Goal: Information Seeking & Learning: Learn about a topic

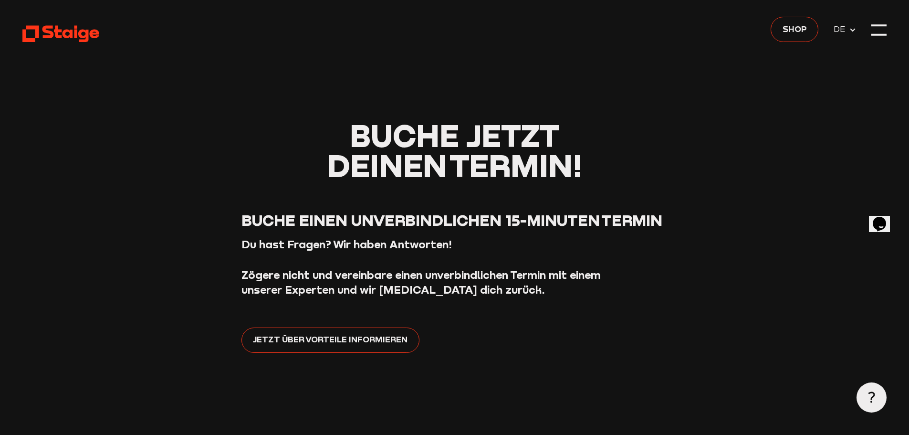
click at [884, 25] on div at bounding box center [878, 25] width 15 height 2
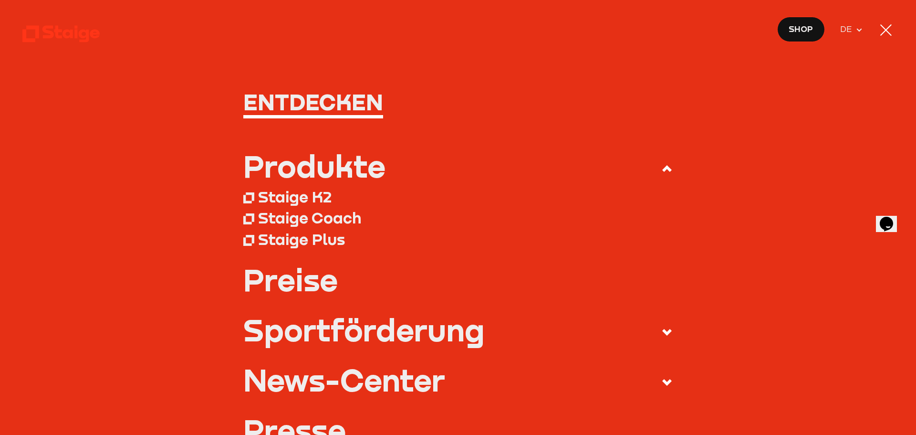
click at [343, 163] on div "Produkte" at bounding box center [314, 166] width 142 height 30
click at [0, 0] on input "Produkte" at bounding box center [0, 0] width 0 height 0
click at [283, 196] on div "Staige K2" at bounding box center [294, 196] width 73 height 19
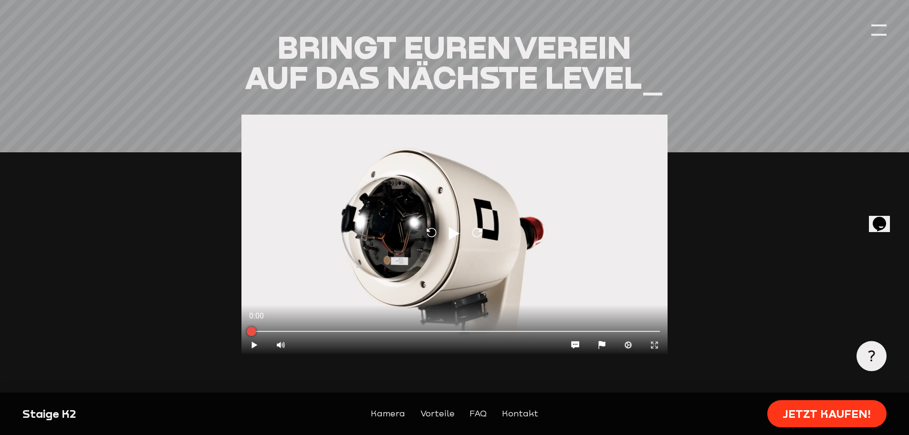
scroll to position [1050, 0]
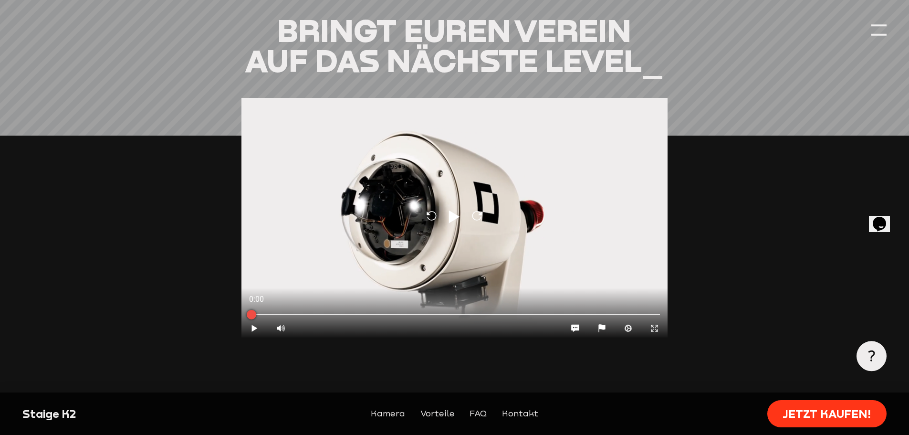
click at [457, 208] on icon "Play" at bounding box center [454, 216] width 17 height 17
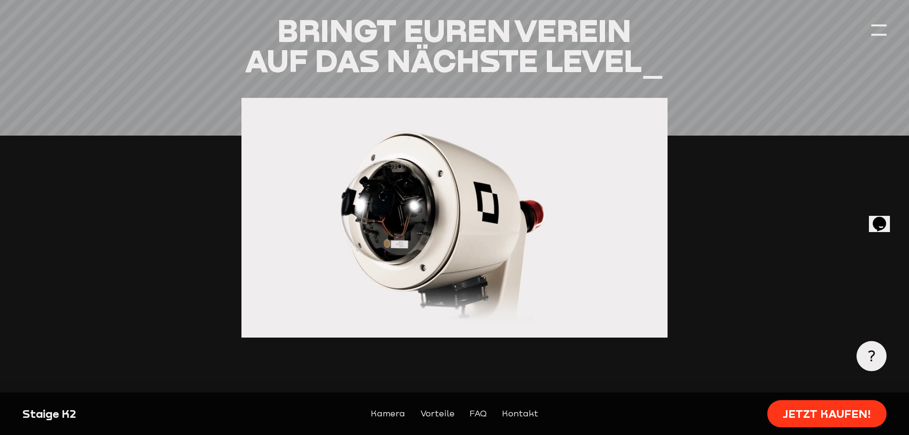
click at [280, 371] on input "range" at bounding box center [281, 395] width 14 height 48
click at [440, 232] on div at bounding box center [454, 218] width 426 height 240
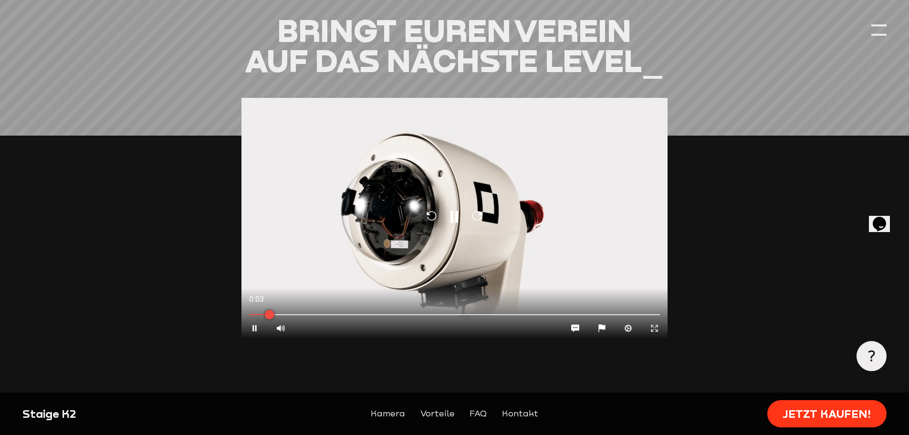
click at [283, 319] on div at bounding box center [281, 328] width 26 height 19
click at [284, 321] on input "range" at bounding box center [281, 345] width 14 height 48
click at [283, 319] on div at bounding box center [281, 328] width 26 height 19
drag, startPoint x: 281, startPoint y: 261, endPoint x: 288, endPoint y: 293, distance: 32.4
click at [288, 321] on input "range" at bounding box center [281, 345] width 14 height 48
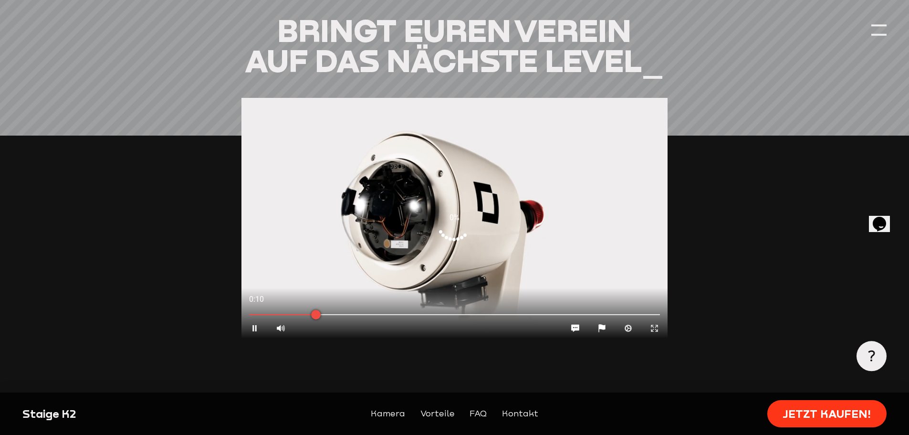
drag, startPoint x: 367, startPoint y: 290, endPoint x: 314, endPoint y: 296, distance: 54.3
click at [314, 303] on div at bounding box center [316, 315] width 24 height 24
drag, startPoint x: 319, startPoint y: 295, endPoint x: 262, endPoint y: 296, distance: 57.3
click at [262, 303] on div at bounding box center [271, 315] width 24 height 24
click at [280, 321] on input "range" at bounding box center [281, 345] width 14 height 48
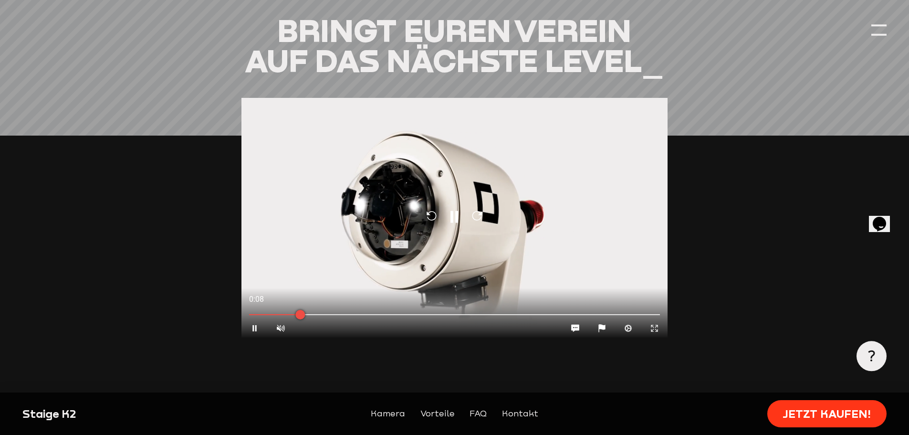
type input "0.1"
click at [282, 321] on input "range" at bounding box center [281, 345] width 14 height 48
drag, startPoint x: 303, startPoint y: 294, endPoint x: 293, endPoint y: 292, distance: 10.3
click at [293, 303] on div at bounding box center [296, 315] width 24 height 24
click at [453, 208] on icon "Pause" at bounding box center [454, 216] width 17 height 17
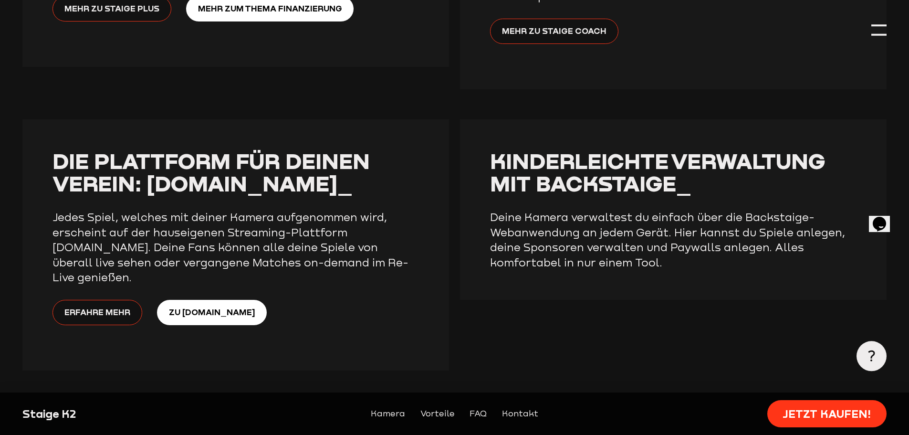
scroll to position [2434, 0]
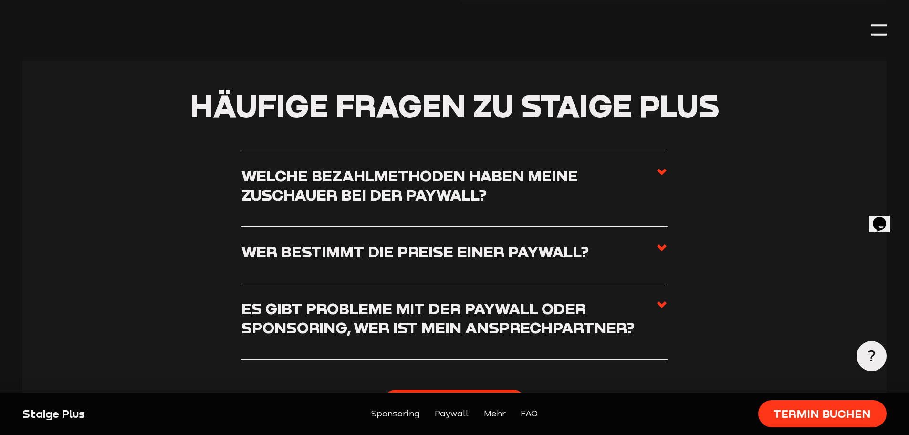
scroll to position [2147, 0]
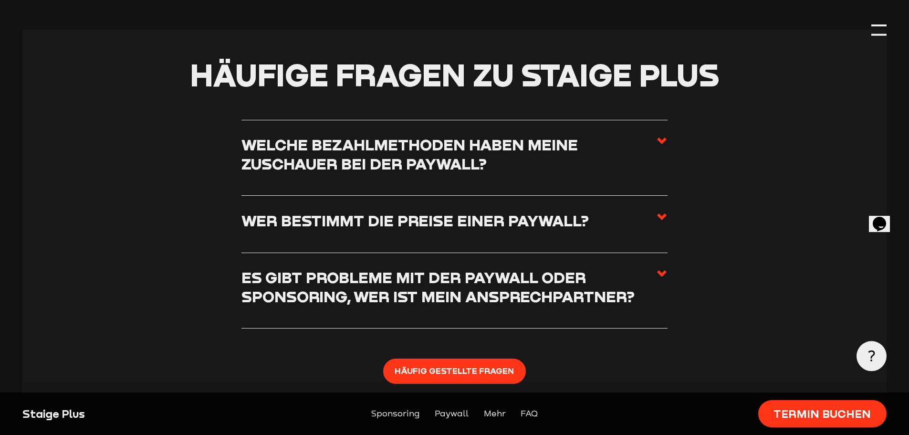
click at [638, 148] on h3 "Welche Bezahlmethoden haben meine Zuschauer bei der Paywall?" at bounding box center [448, 154] width 415 height 38
click at [0, 0] on input "Welche Bezahlmethoden haben meine Zuschauer bei der Paywall?" at bounding box center [0, 0] width 0 height 0
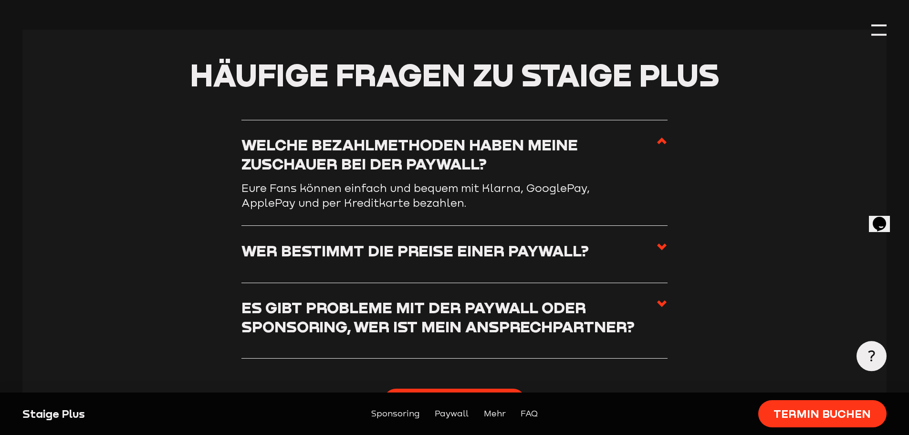
click at [630, 148] on h3 "Welche Bezahlmethoden haben meine Zuschauer bei der Paywall?" at bounding box center [448, 154] width 415 height 38
click at [0, 0] on input "Welche Bezahlmethoden haben meine Zuschauer bei der Paywall?" at bounding box center [0, 0] width 0 height 0
click at [660, 139] on icon at bounding box center [661, 140] width 11 height 11
click at [0, 0] on input "Welche Bezahlmethoden haben meine Zuschauer bei der Paywall?" at bounding box center [0, 0] width 0 height 0
click at [664, 139] on icon at bounding box center [661, 140] width 11 height 11
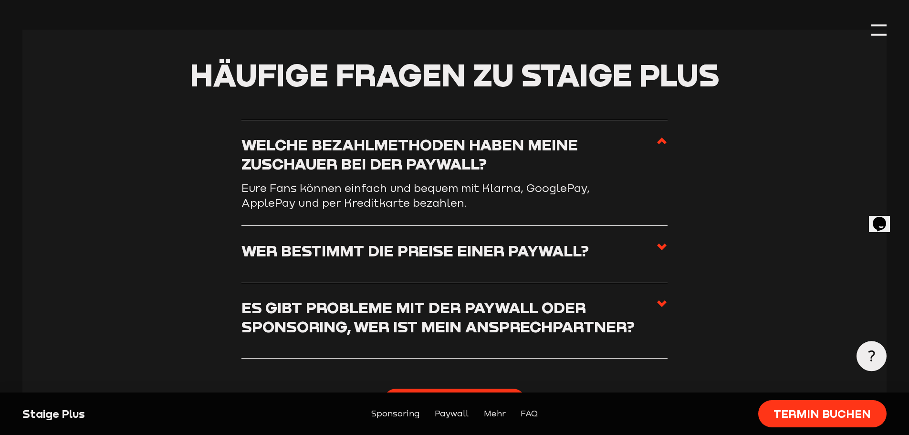
click at [0, 0] on input "Welche Bezahlmethoden haben meine Zuschauer bei der Paywall?" at bounding box center [0, 0] width 0 height 0
click at [654, 143] on h3 "Welche Bezahlmethoden haben meine Zuschauer bei der Paywall?" at bounding box center [448, 154] width 415 height 38
click at [0, 0] on input "Welche Bezahlmethoden haben meine Zuschauer bei der Paywall?" at bounding box center [0, 0] width 0 height 0
click at [368, 158] on h3 "Welche Bezahlmethoden haben meine Zuschauer bei der Paywall?" at bounding box center [448, 154] width 415 height 38
click at [424, 158] on h3 "Welche Bezahlmethoden haben meine Zuschauer bei der Paywall?" at bounding box center [448, 154] width 415 height 38
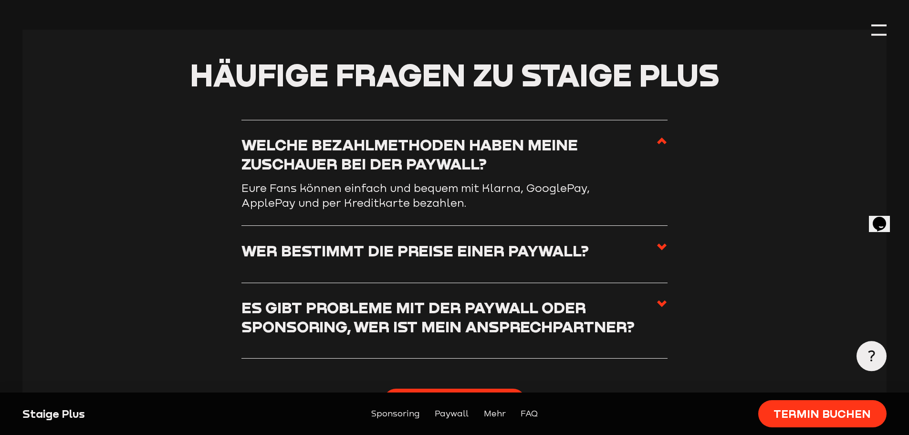
click at [0, 0] on input "Welche Bezahlmethoden haben meine Zuschauer bei der Paywall?" at bounding box center [0, 0] width 0 height 0
click at [612, 251] on label "Wer bestimmt die Preise einer Paywall?" at bounding box center [454, 254] width 426 height 26
click at [0, 0] on input "Wer bestimmt die Preise einer Paywall?" at bounding box center [0, 0] width 0 height 0
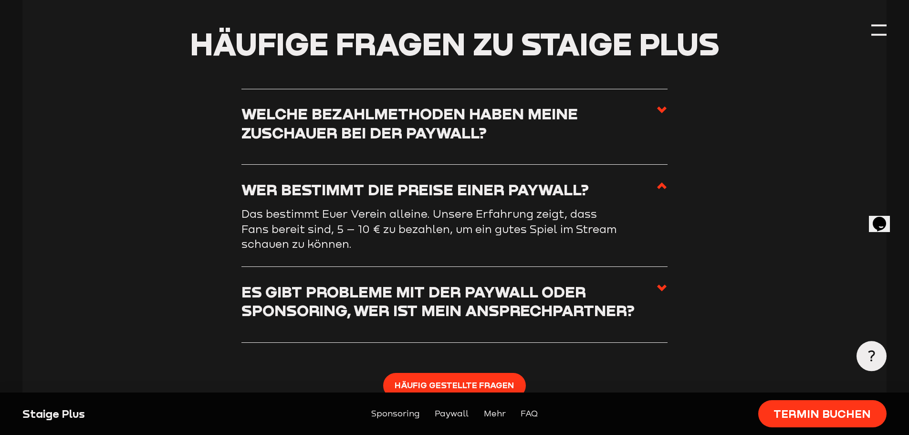
scroll to position [2195, 0]
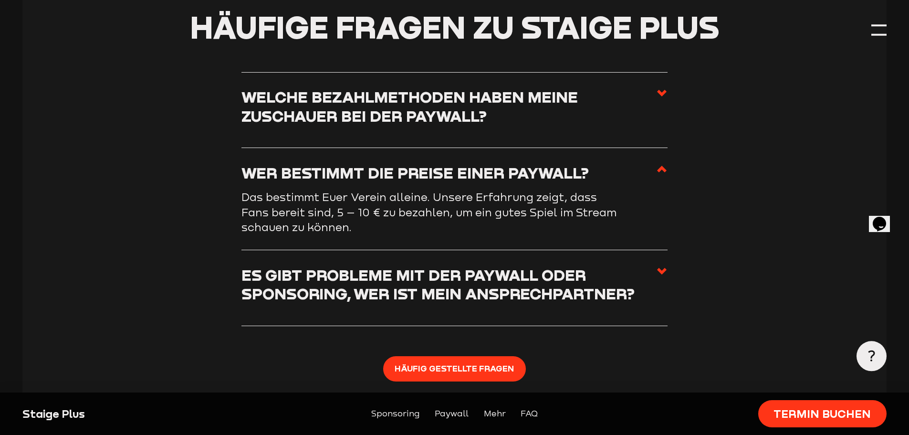
click at [660, 180] on span at bounding box center [661, 176] width 11 height 26
click at [0, 0] on input "Wer bestimmt die Preise einer Paywall?" at bounding box center [0, 0] width 0 height 0
click at [660, 268] on li "Es gibt Probleme mit der Paywall oder Sponsoring, wer ist mein Ansprechpartner?…" at bounding box center [454, 288] width 426 height 76
click at [659, 277] on icon at bounding box center [661, 270] width 11 height 11
click at [0, 0] on input "Es gibt Probleme mit der Paywall oder Sponsoring, wer ist mein Ansprechpartner?" at bounding box center [0, 0] width 0 height 0
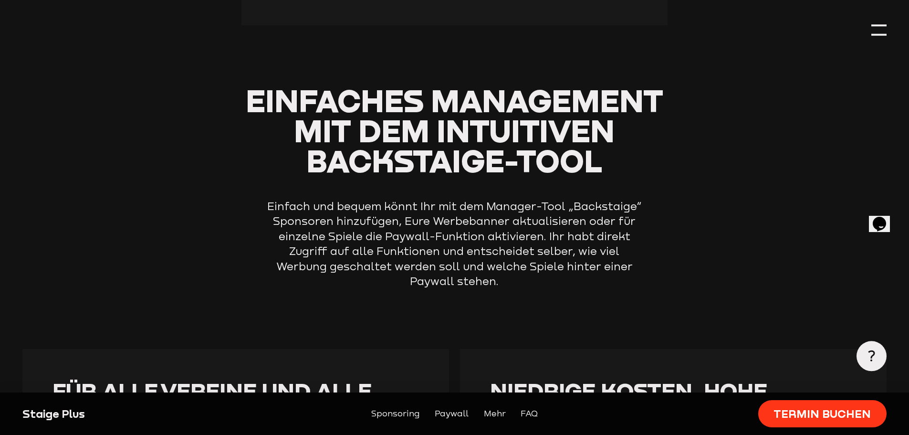
scroll to position [1432, 0]
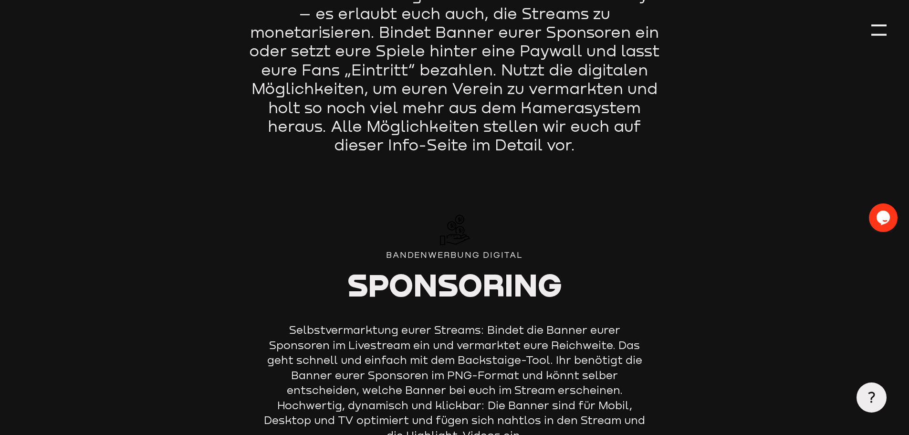
scroll to position [286, 0]
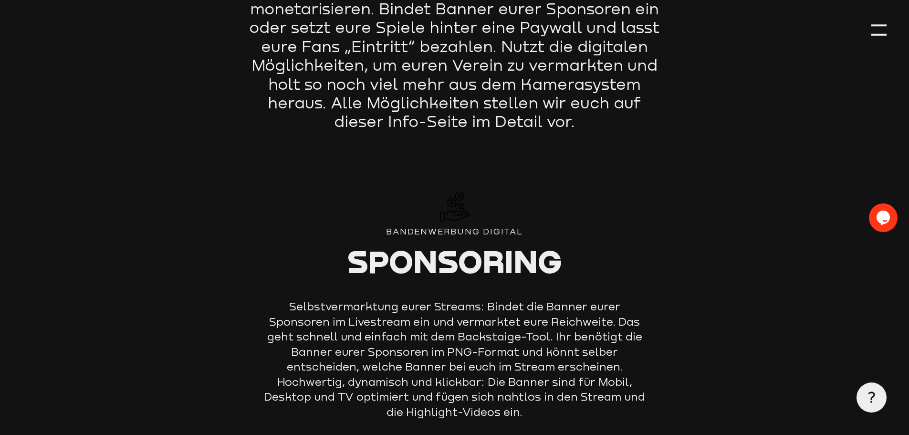
click at [463, 209] on icon at bounding box center [454, 206] width 31 height 31
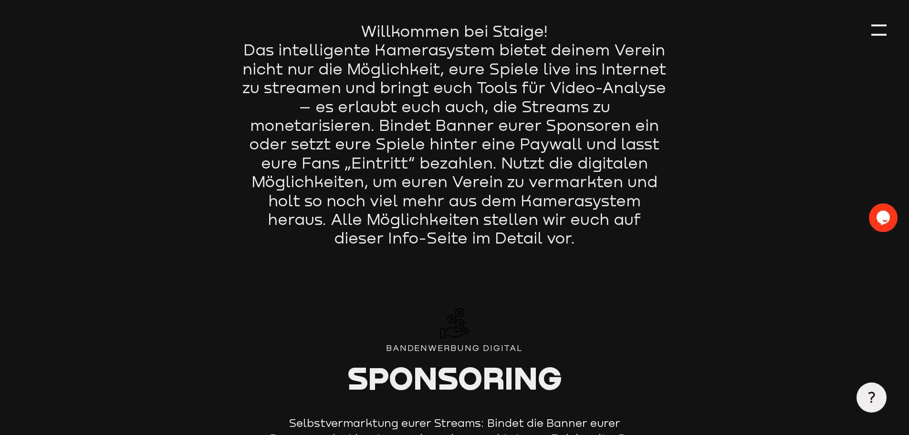
scroll to position [0, 0]
